Goal: Task Accomplishment & Management: Use online tool/utility

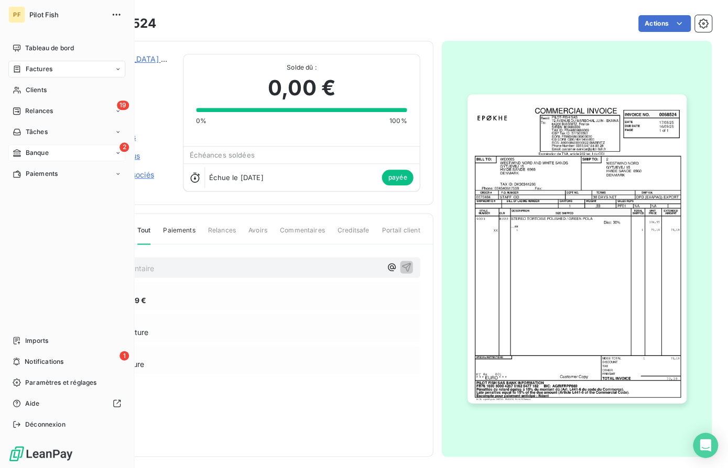
click at [70, 152] on div "2 Banque" at bounding box center [66, 153] width 117 height 17
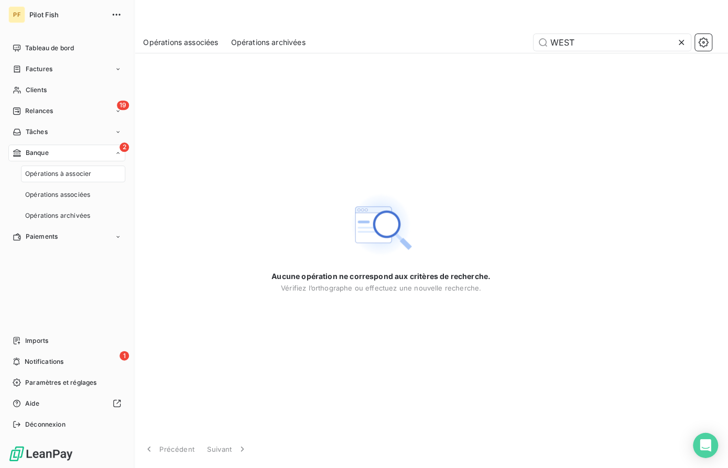
click at [71, 171] on span "Opérations à associer" at bounding box center [58, 173] width 66 height 9
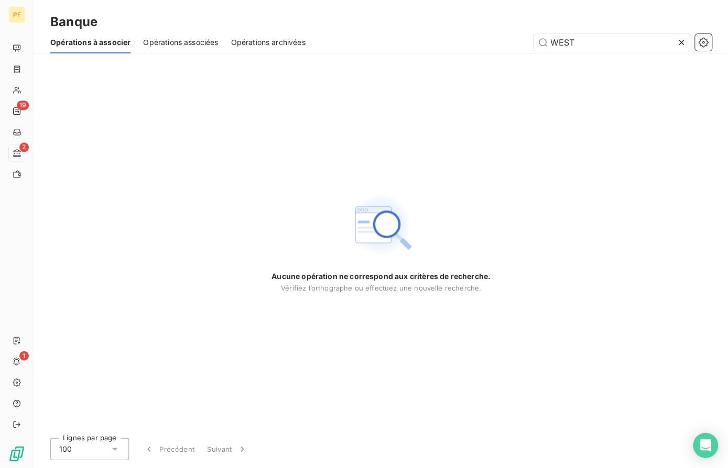
click at [684, 43] on icon at bounding box center [680, 42] width 10 height 10
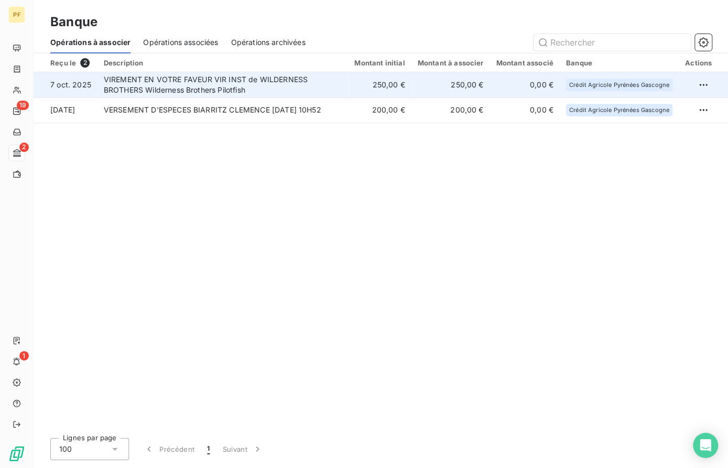
click at [200, 82] on td "VIREMENT EN VOTRE FAVEUR VIR INST de WILDERNESS BROTHERS Wilderness Brothers Pi…" at bounding box center [222, 84] width 250 height 25
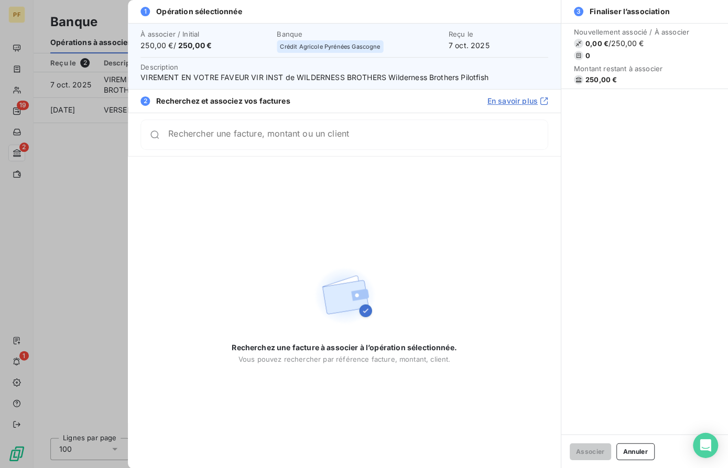
click at [348, 129] on div "Rechercher une facture, montant ou un client" at bounding box center [343, 134] width 407 height 30
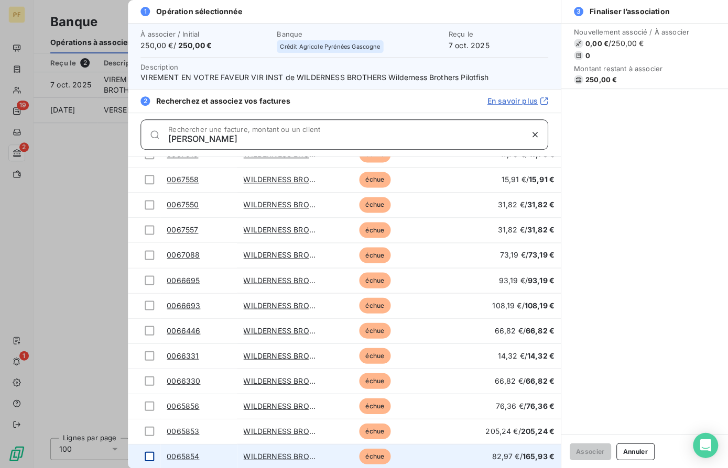
type input "[PERSON_NAME]"
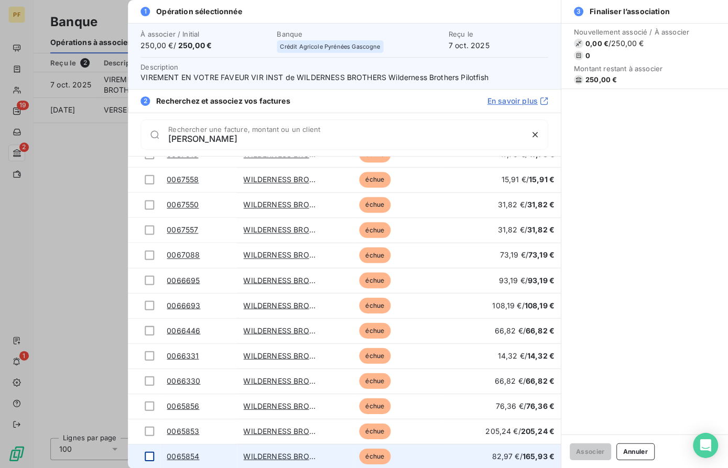
click at [151, 455] on div at bounding box center [149, 456] width 9 height 9
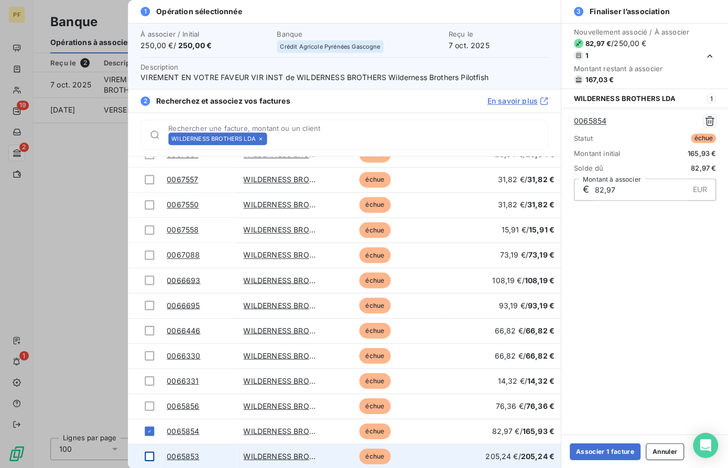
click at [148, 455] on div at bounding box center [149, 456] width 9 height 9
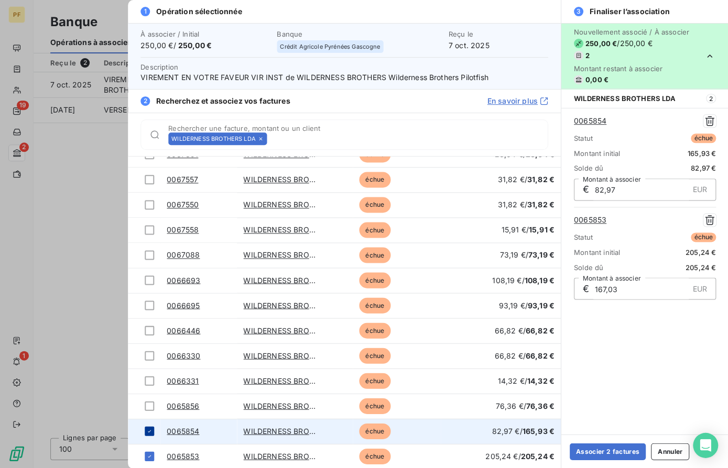
click at [147, 432] on icon at bounding box center [149, 431] width 6 height 6
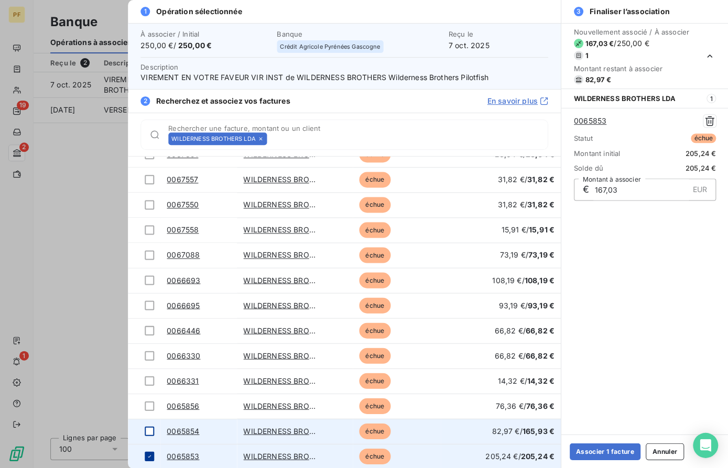
click at [145, 458] on div at bounding box center [149, 456] width 9 height 9
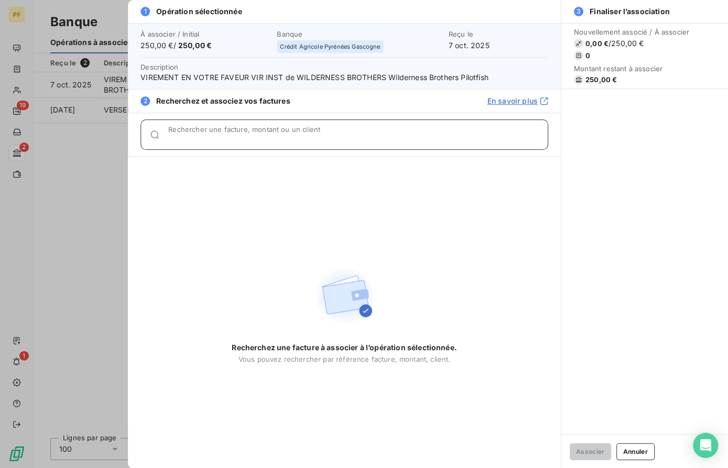
click at [262, 133] on div "Rechercher une facture, montant ou un client" at bounding box center [357, 134] width 379 height 10
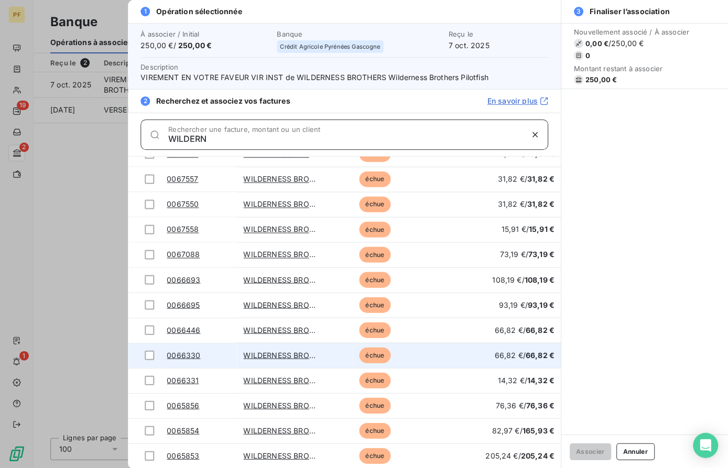
scroll to position [210, 0]
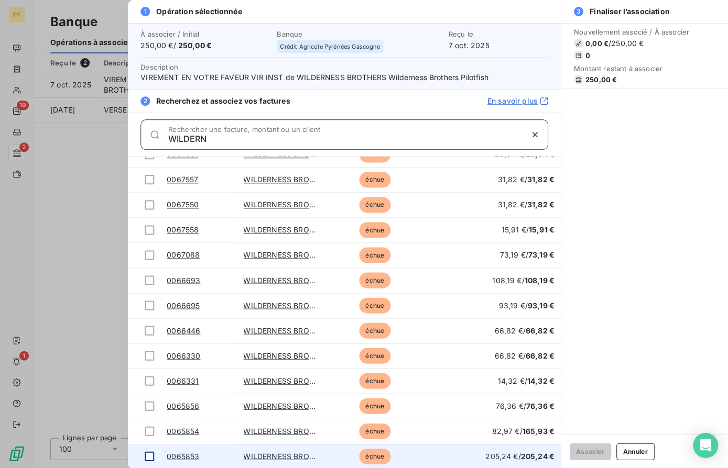
type input "WILDERN"
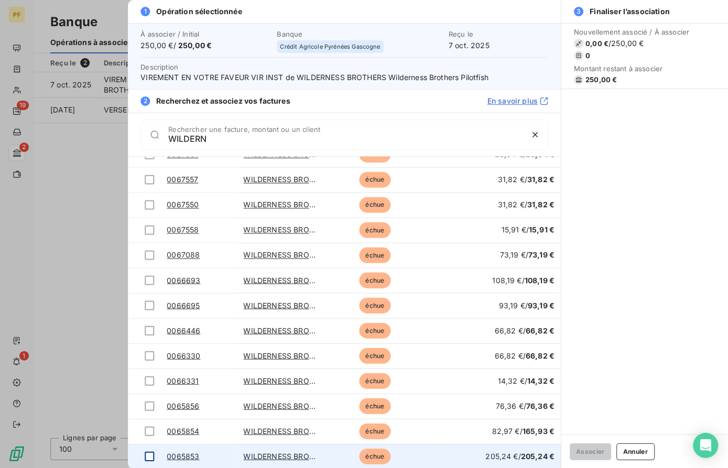
click at [149, 456] on div at bounding box center [149, 456] width 9 height 9
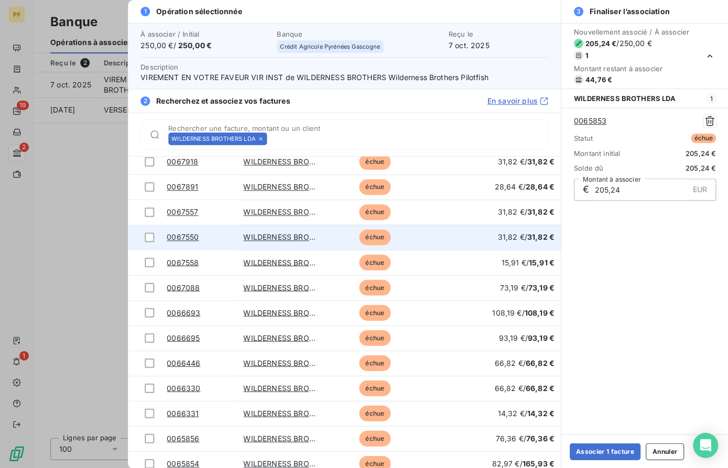
scroll to position [180, 0]
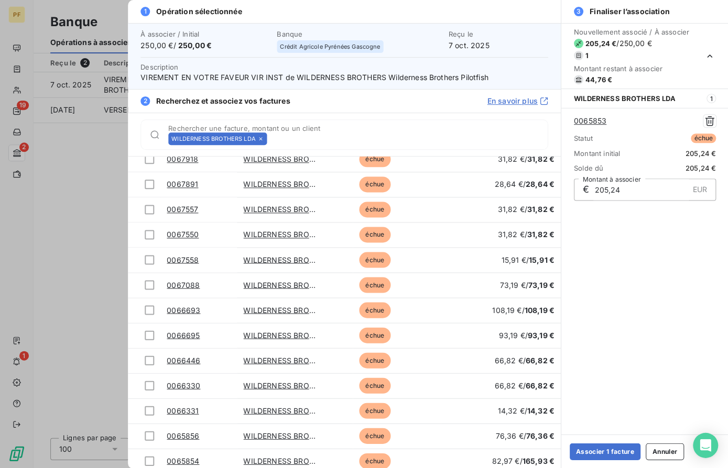
click at [69, 294] on div at bounding box center [364, 234] width 728 height 468
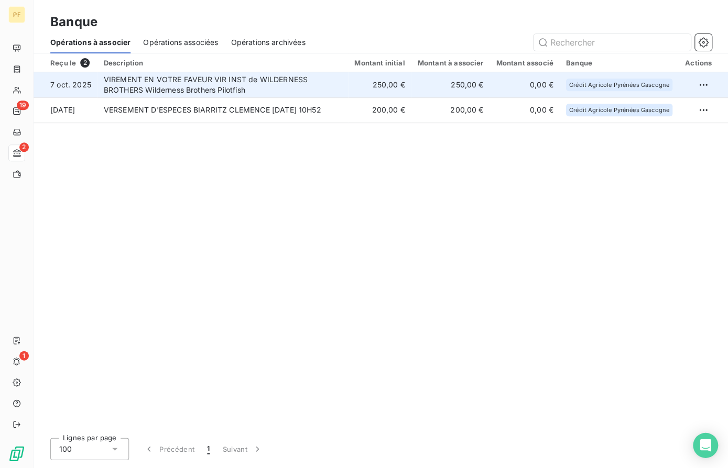
click at [203, 84] on td "VIREMENT EN VOTRE FAVEUR VIR INST de WILDERNESS BROTHERS Wilderness Brothers Pi…" at bounding box center [222, 84] width 250 height 25
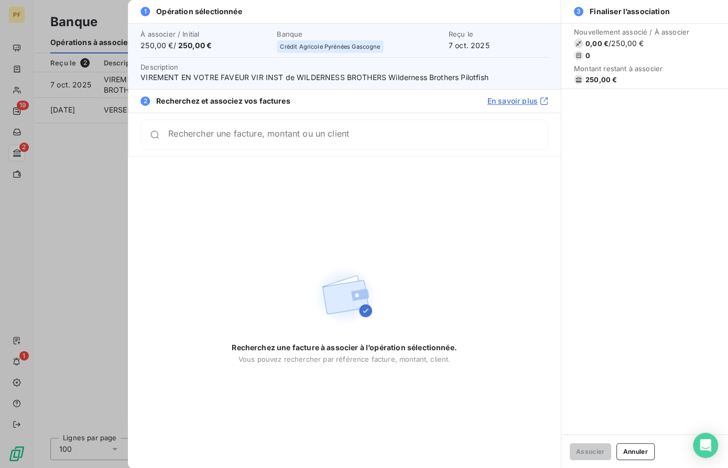
click at [230, 136] on input "Rechercher une facture, montant ou un client" at bounding box center [357, 134] width 379 height 10
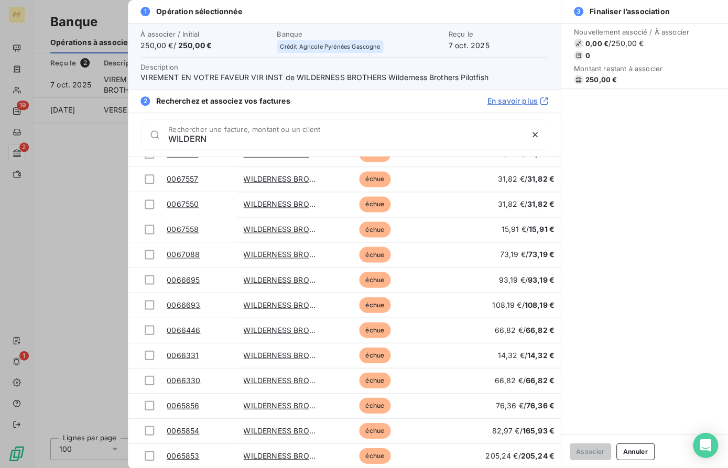
scroll to position [210, 0]
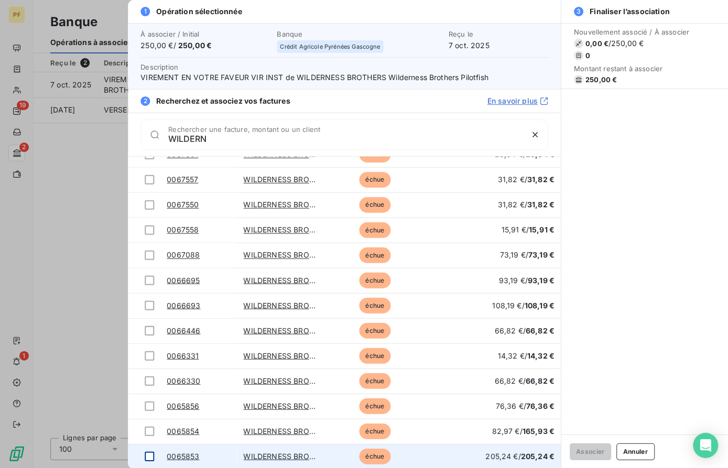
type input "WILDERN"
click at [148, 457] on div at bounding box center [149, 456] width 9 height 9
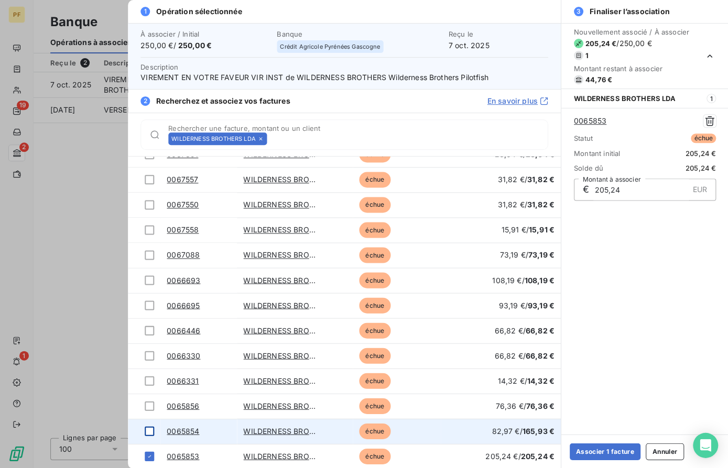
click at [149, 432] on div at bounding box center [149, 431] width 9 height 9
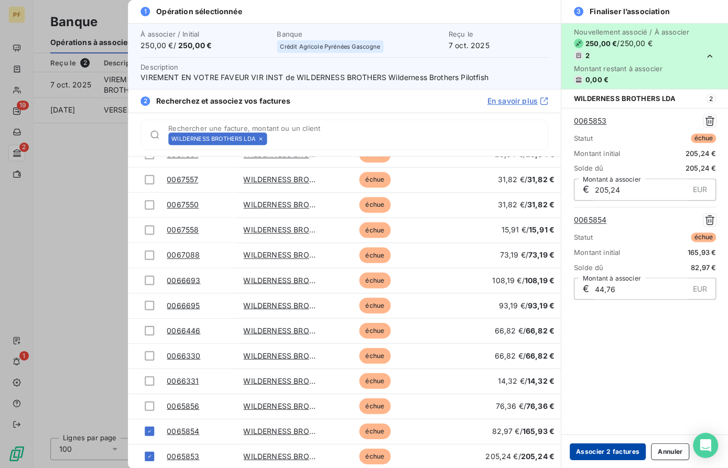
click at [613, 453] on button "Associer 2 factures" at bounding box center [607, 451] width 76 height 17
